Goal: Book appointment/travel/reservation

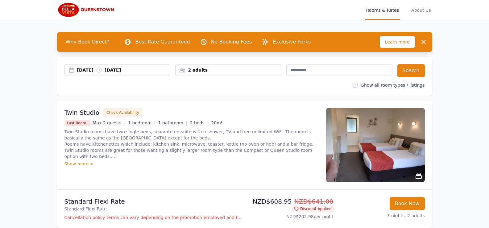
click at [225, 71] on div "2 adults" at bounding box center [227, 70] width 105 height 6
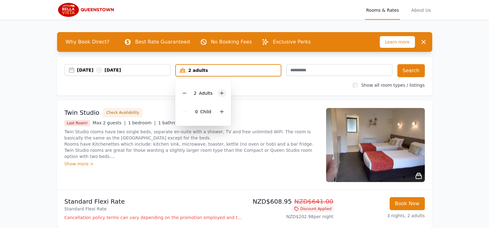
click at [223, 95] on icon at bounding box center [221, 93] width 5 height 5
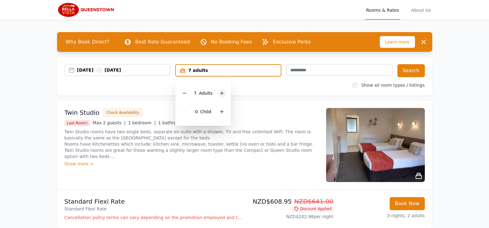
click at [223, 95] on icon at bounding box center [221, 93] width 5 height 5
click at [223, 95] on icon at bounding box center [224, 93] width 5 height 5
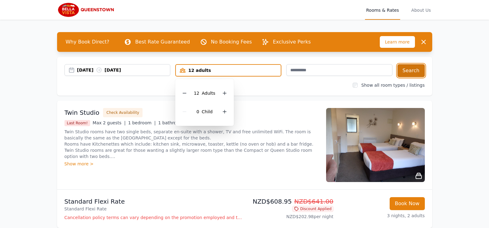
click at [413, 73] on button "Search" at bounding box center [410, 70] width 27 height 13
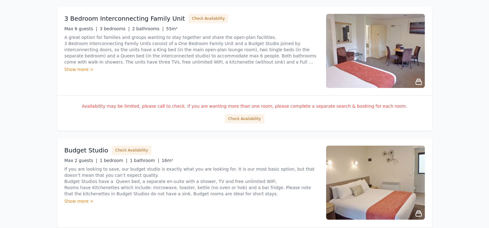
scroll to position [216, 0]
